Goal: Complete application form

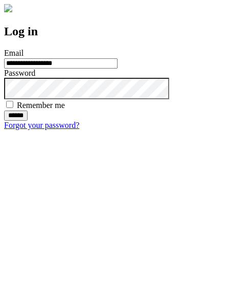
type input "**********"
click at [28, 121] on input "******" at bounding box center [16, 116] width 24 height 10
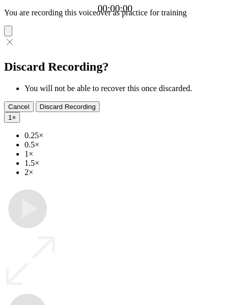
type input "**********"
